Goal: Task Accomplishment & Management: Complete application form

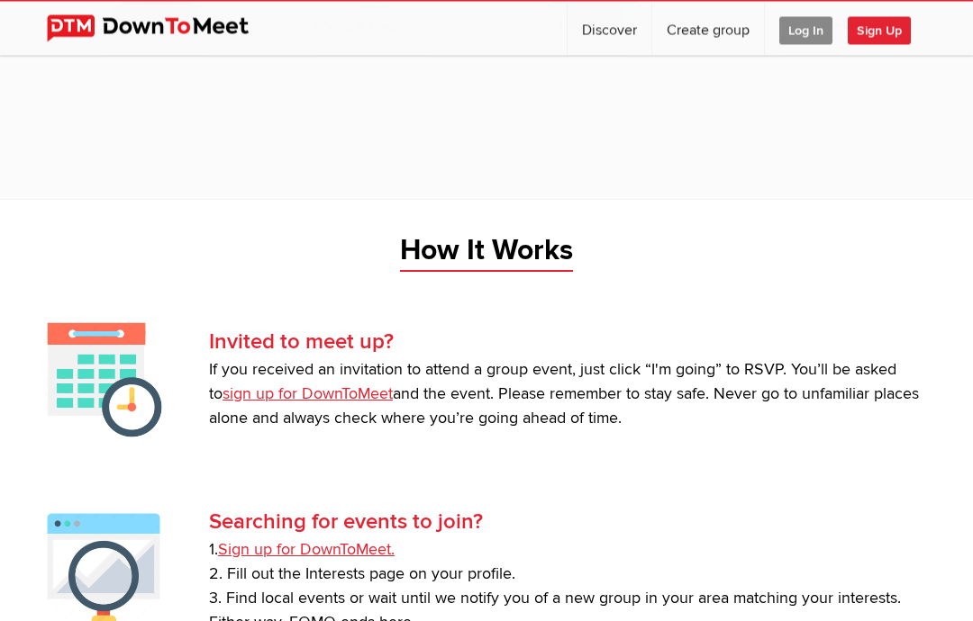
scroll to position [3197, 0]
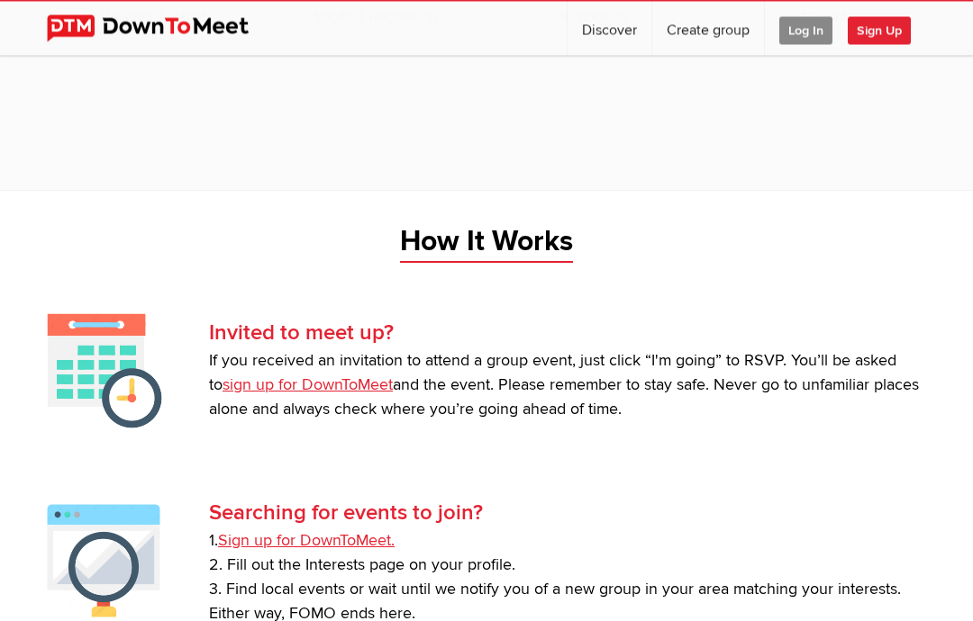
click at [308, 395] on link "sign up for DownToMeet" at bounding box center [307, 385] width 170 height 19
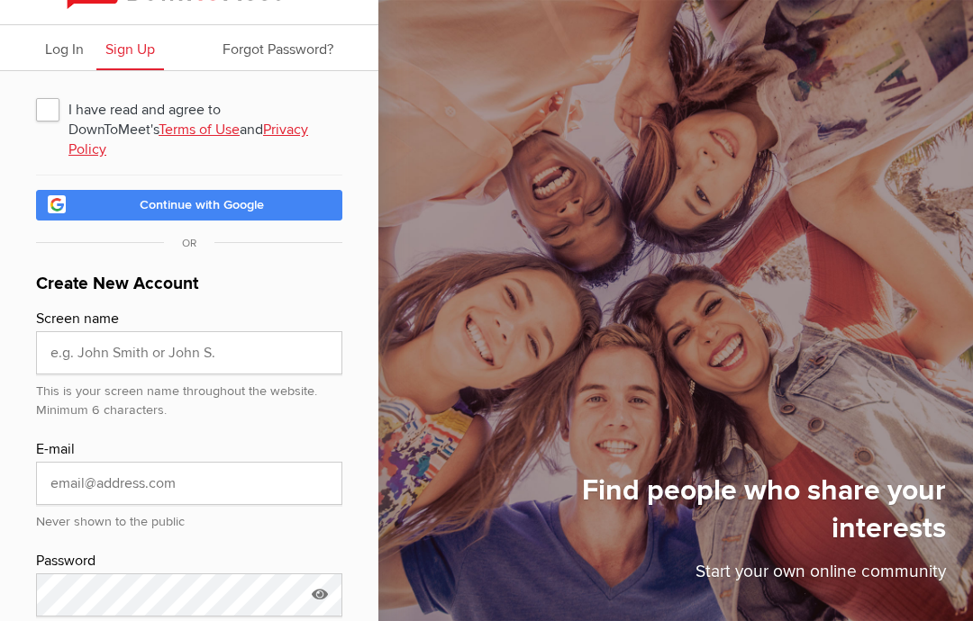
click at [56, 113] on span "I have read and agree to DownToMeet's Terms of Use and Privacy Policy" at bounding box center [189, 109] width 306 height 32
click at [36, 93] on input "I have read and agree to DownToMeet's Terms of Use and Privacy Policy" at bounding box center [35, 92] width 1 height 1
checkbox input "true"
click at [104, 338] on input "text" at bounding box center [189, 352] width 306 height 43
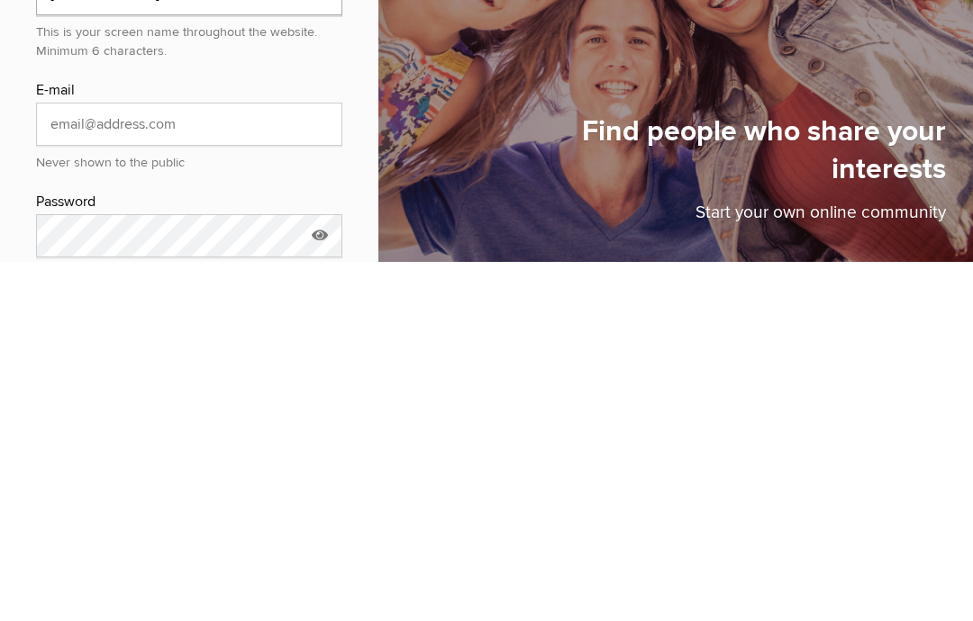
type input "[PERSON_NAME]"
click at [201, 462] on input "email" at bounding box center [189, 483] width 306 height 43
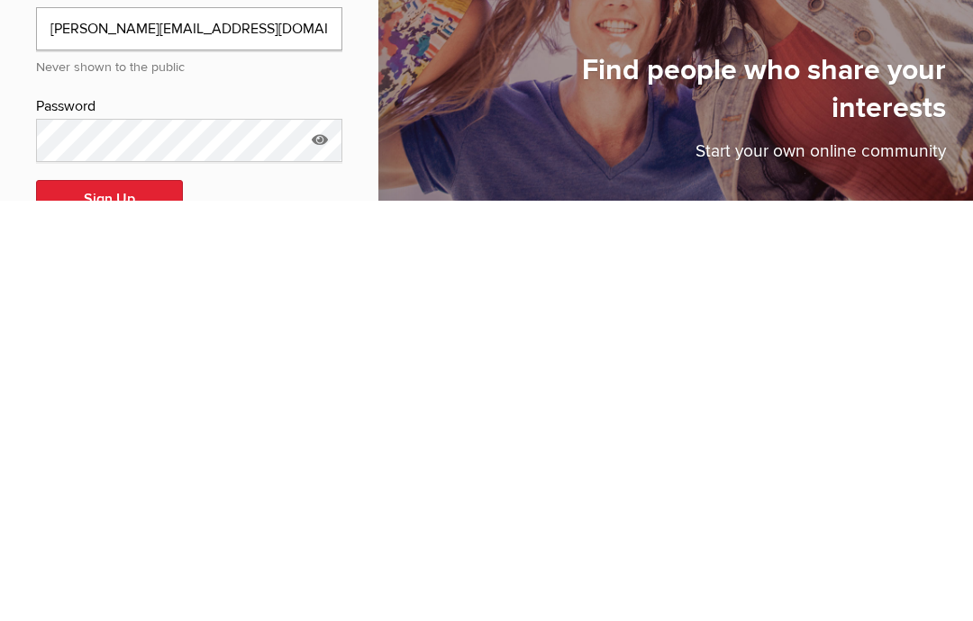
scroll to position [68, 0]
type input "[PERSON_NAME][EMAIL_ADDRESS][DOMAIN_NAME]"
click at [321, 537] on icon at bounding box center [319, 557] width 27 height 41
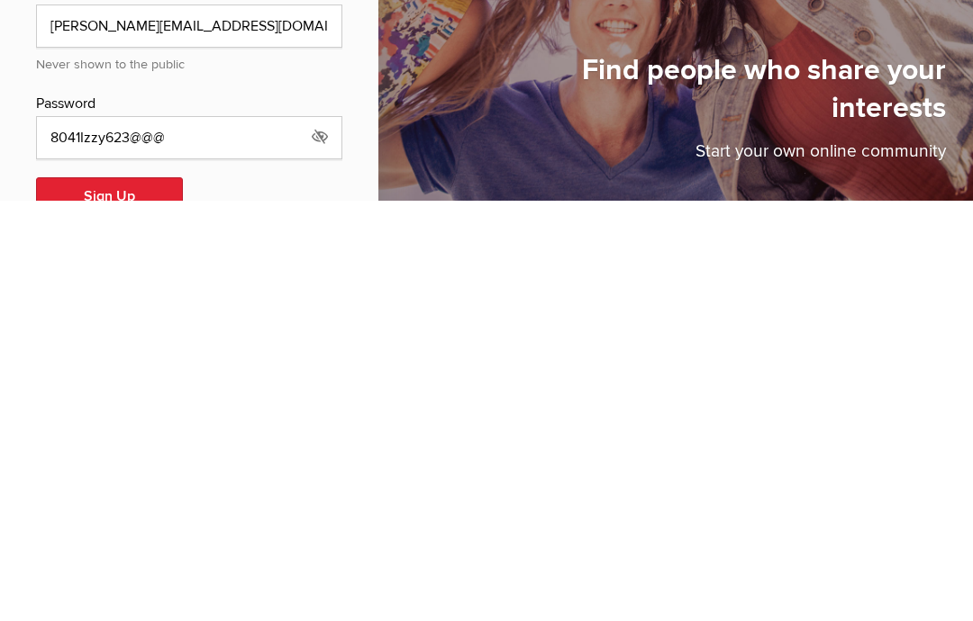
scroll to position [103, 0]
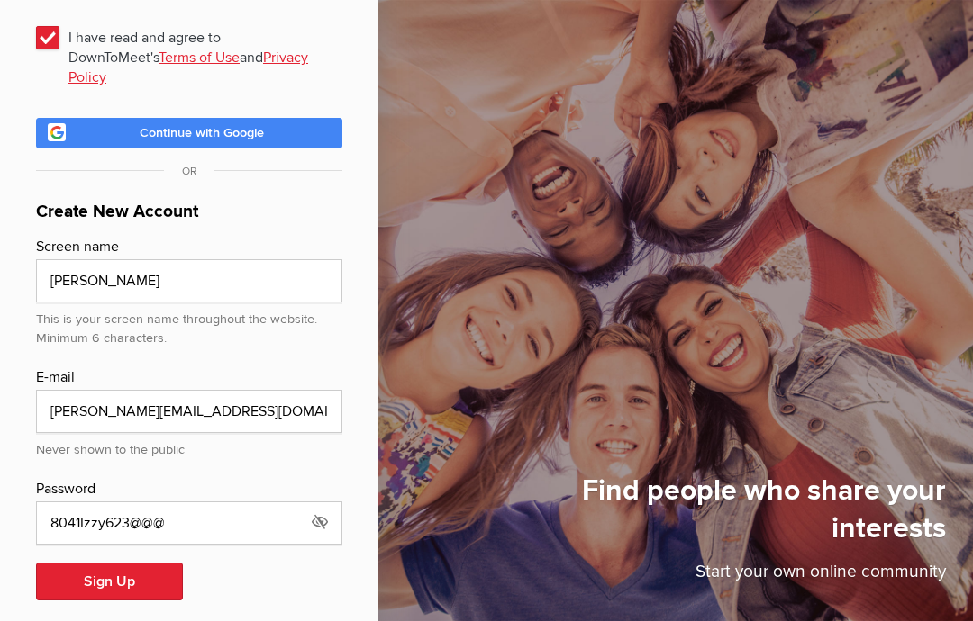
click at [138, 568] on button "Sign Up" at bounding box center [109, 582] width 147 height 38
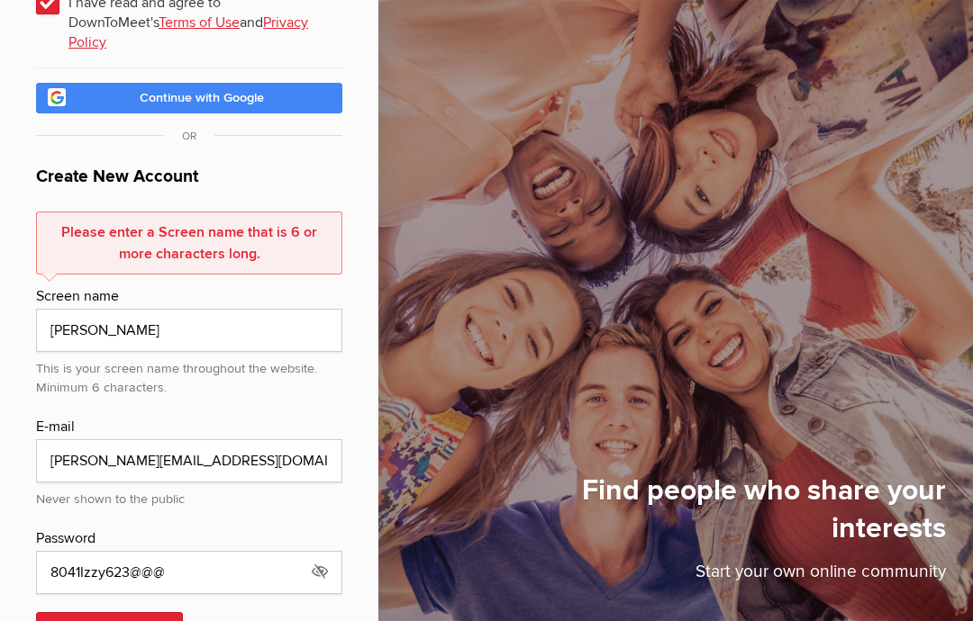
scroll to position [187, 0]
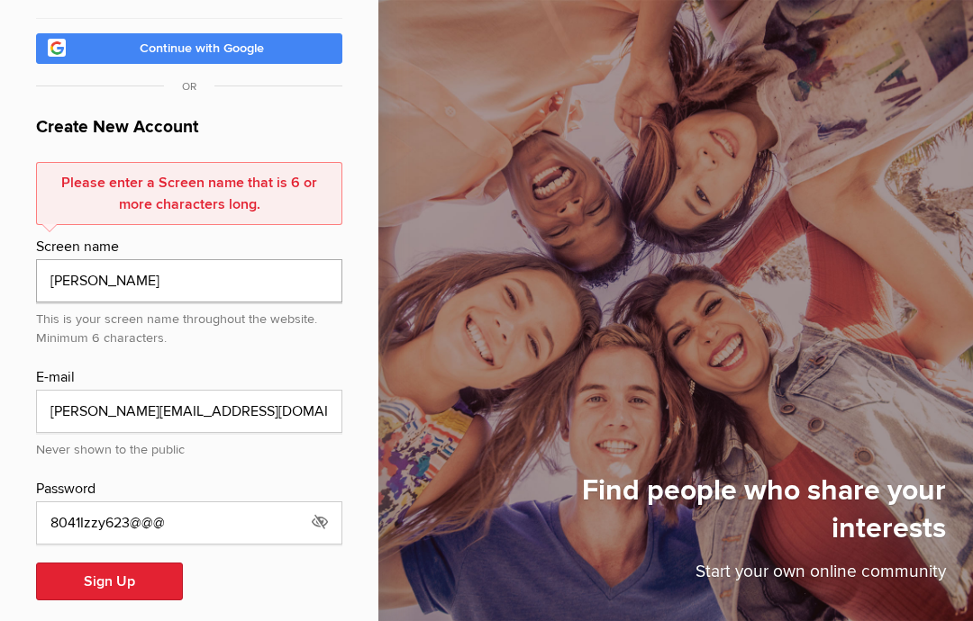
click at [101, 263] on input "[PERSON_NAME]" at bounding box center [189, 280] width 306 height 43
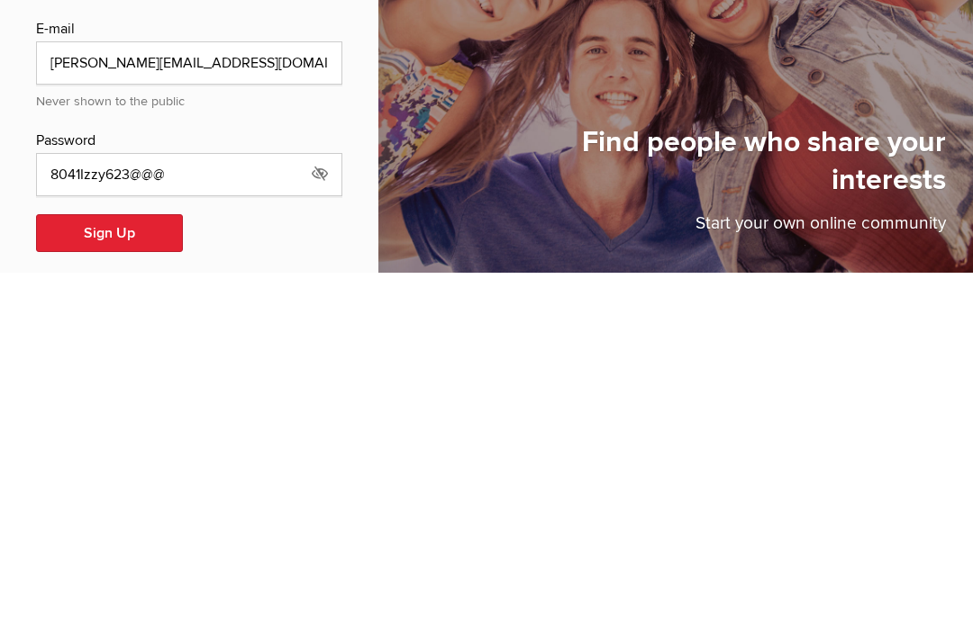
type input "[PERSON_NAME]"
click at [133, 563] on button "Sign Up" at bounding box center [109, 582] width 147 height 38
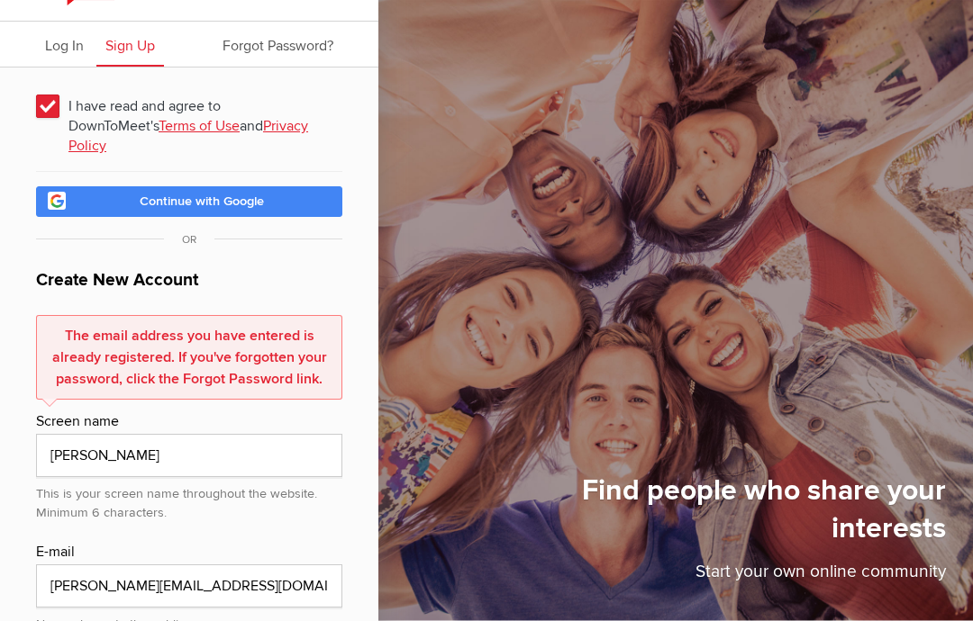
scroll to position [0, 0]
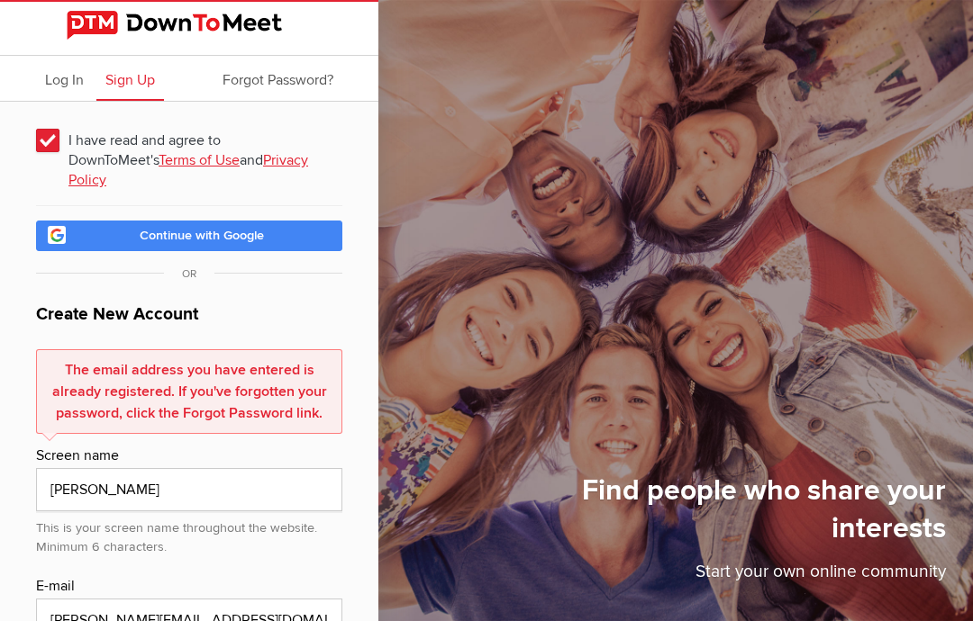
click at [297, 82] on span "Forgot Password?" at bounding box center [277, 80] width 111 height 18
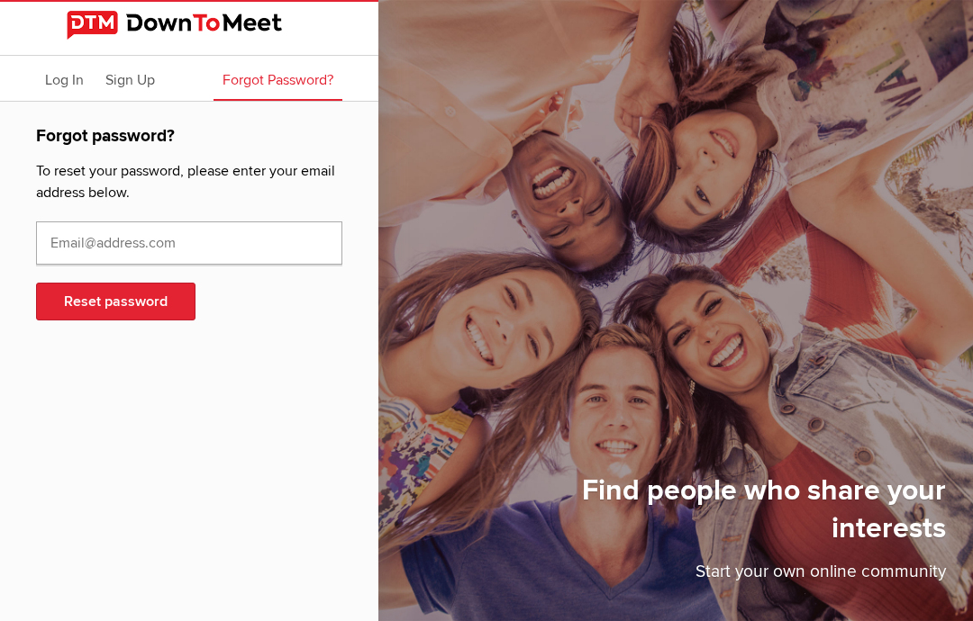
click at [134, 254] on input "text" at bounding box center [189, 243] width 306 height 43
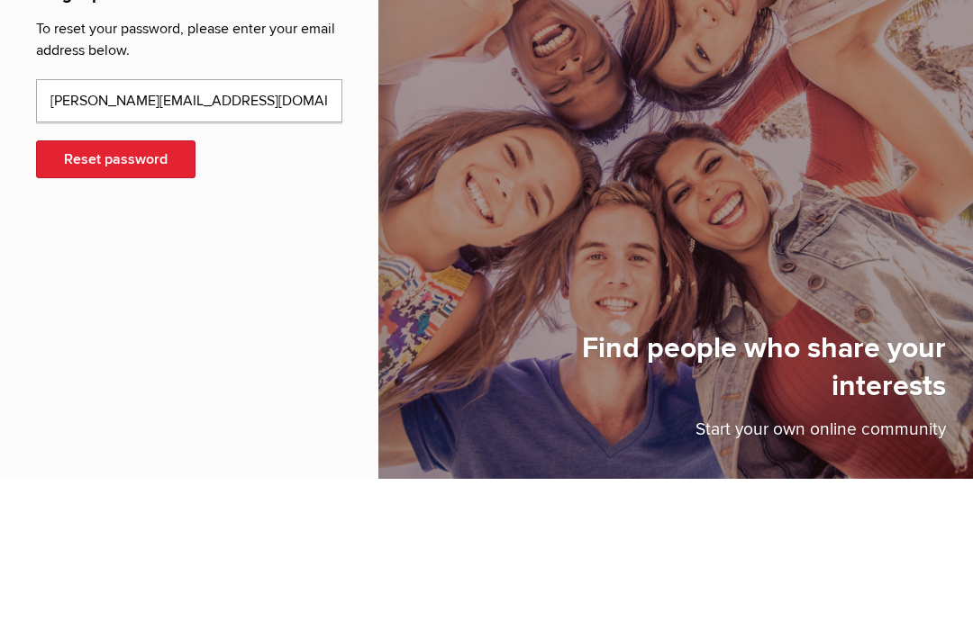
type input "[PERSON_NAME][EMAIL_ADDRESS][DOMAIN_NAME]"
click at [134, 283] on button "Reset password" at bounding box center [115, 302] width 159 height 38
